Goal: Information Seeking & Learning: Learn about a topic

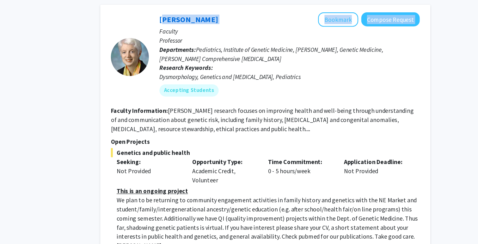
scroll to position [2092, 0]
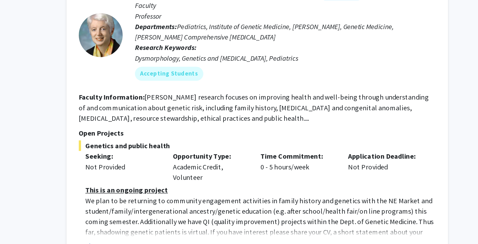
click at [179, 237] on button "Show more" at bounding box center [175, 241] width 24 height 8
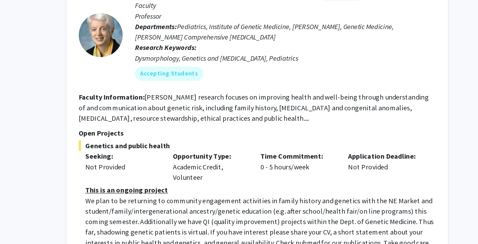
scroll to position [2096, 0]
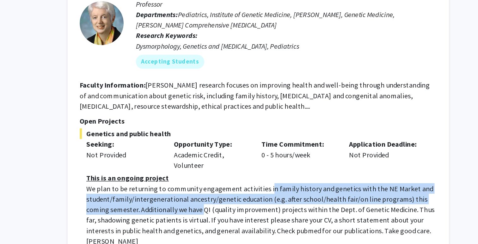
drag, startPoint x: 293, startPoint y: 154, endPoint x: 230, endPoint y: 167, distance: 64.0
click at [230, 200] on p "We plan to be returning to community engagement activities in family history an…" at bounding box center [289, 223] width 253 height 46
click at [201, 200] on p "We plan to be returning to community engagement activities in family history an…" at bounding box center [289, 223] width 253 height 46
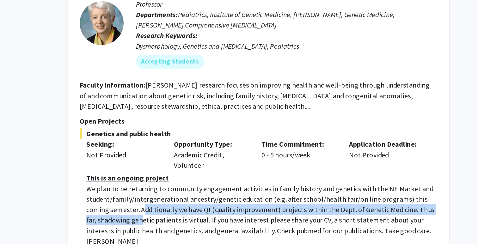
drag, startPoint x: 187, startPoint y: 164, endPoint x: 195, endPoint y: 175, distance: 13.3
click at [195, 200] on p "We plan to be returning to community engagement activities in family history an…" at bounding box center [289, 223] width 253 height 46
drag, startPoint x: 242, startPoint y: 175, endPoint x: 180, endPoint y: 167, distance: 63.1
click at [180, 200] on p "We plan to be returning to community engagement activities in family history an…" at bounding box center [289, 223] width 253 height 46
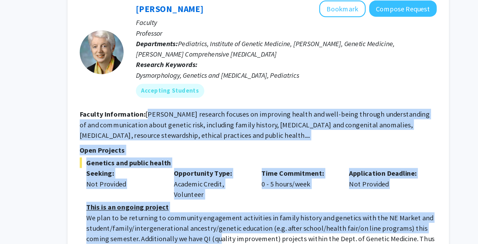
drag, startPoint x: 206, startPoint y: 76, endPoint x: 242, endPoint y: 169, distance: 98.9
click at [242, 169] on fg-search-faculty "[PERSON_NAME] Bookmark Compose Request Faculty Professor Departments: Pediatric…" at bounding box center [286, 151] width 257 height 208
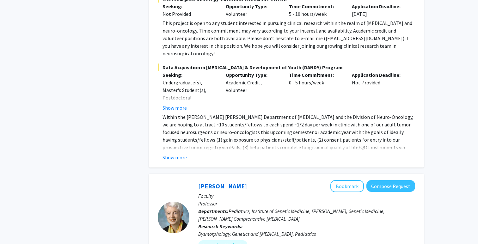
scroll to position [2016, 0]
